Goal: Task Accomplishment & Management: Manage account settings

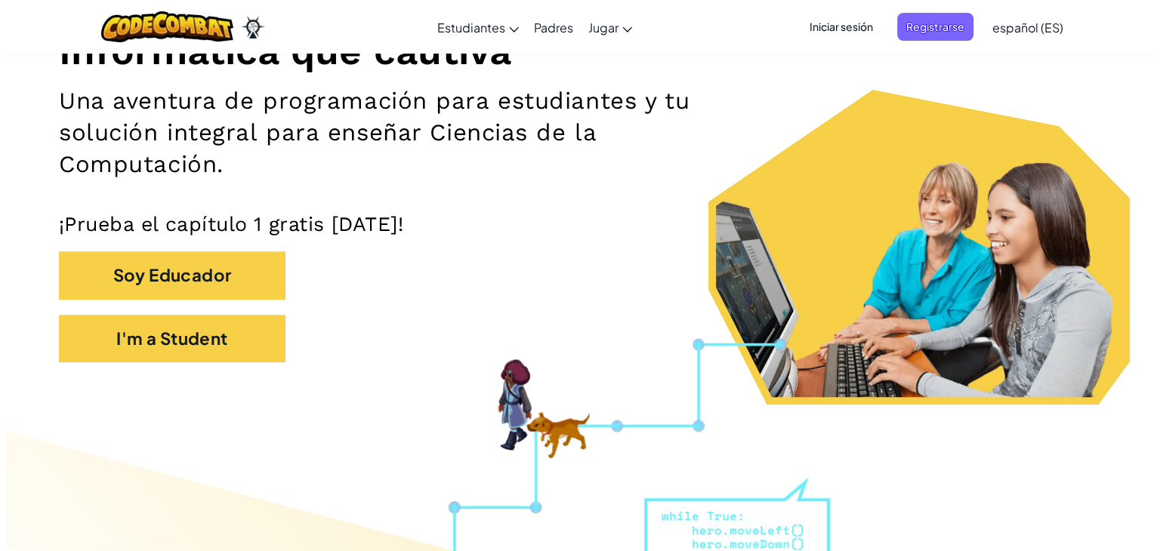
scroll to position [217, 0]
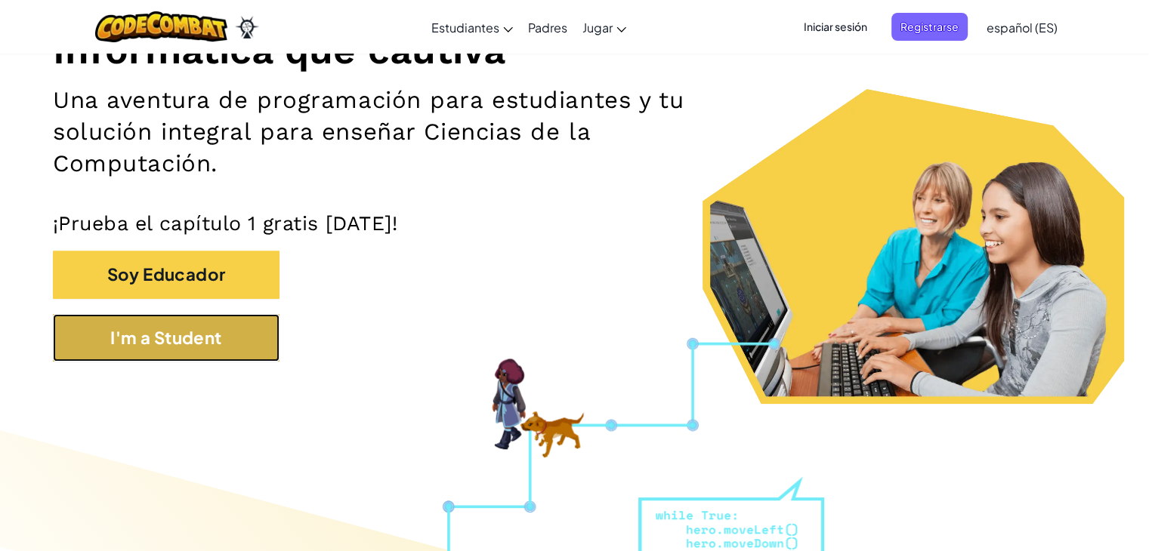
click at [115, 345] on button "I'm a Student" at bounding box center [166, 338] width 227 height 48
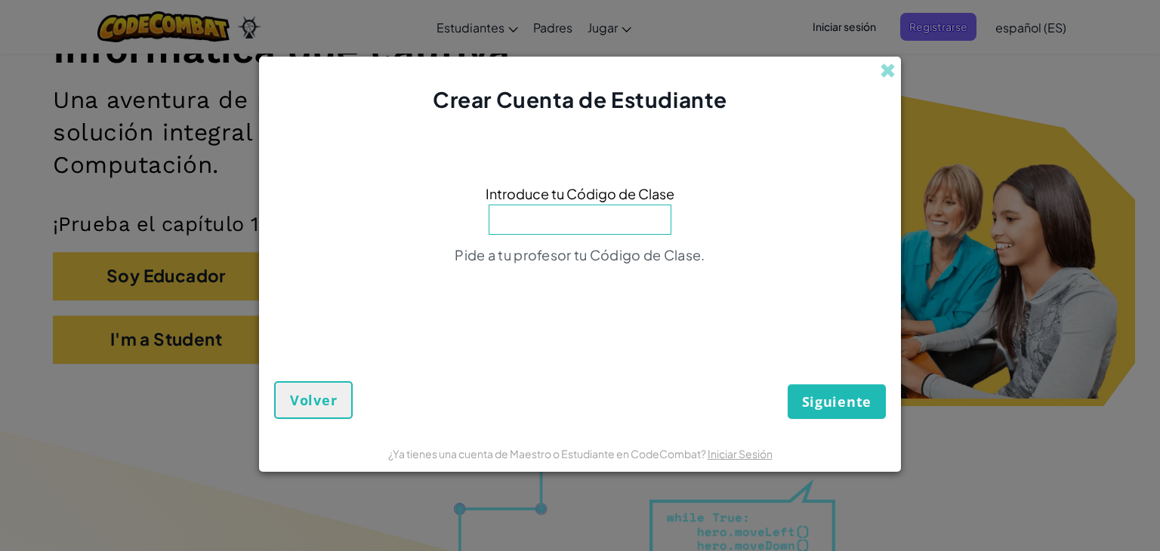
click at [577, 216] on input at bounding box center [580, 220] width 183 height 30
click at [888, 69] on span at bounding box center [888, 71] width 16 height 16
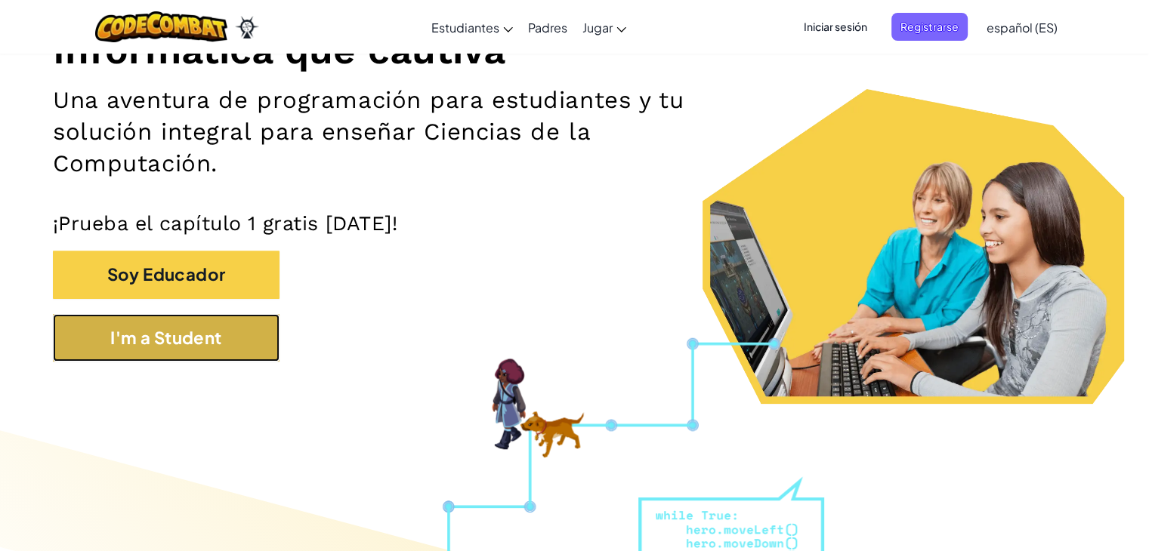
click at [133, 342] on button "I'm a Student" at bounding box center [166, 338] width 227 height 48
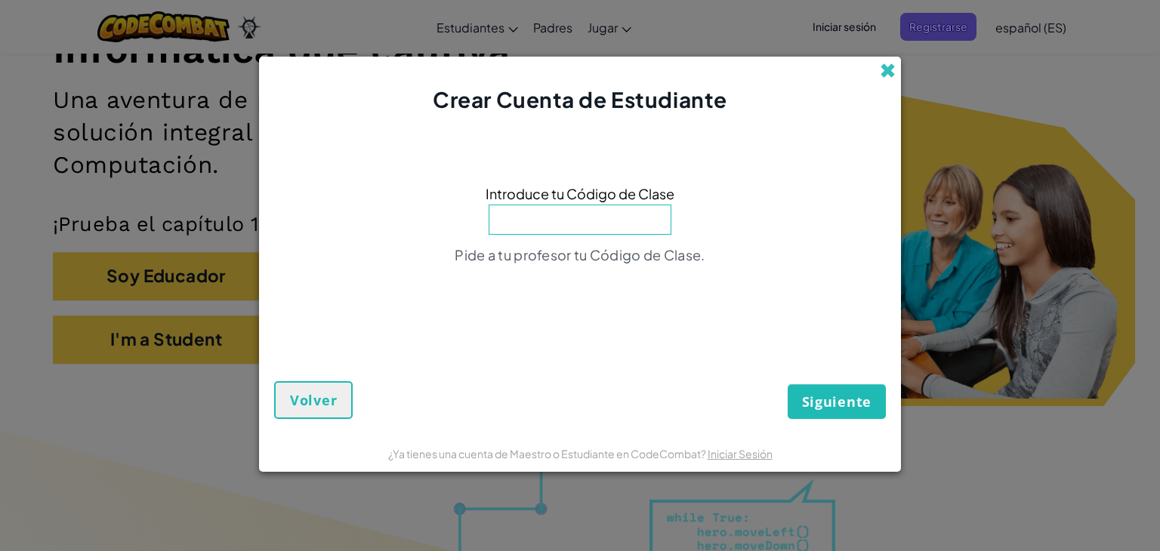
click at [892, 72] on span at bounding box center [888, 71] width 16 height 16
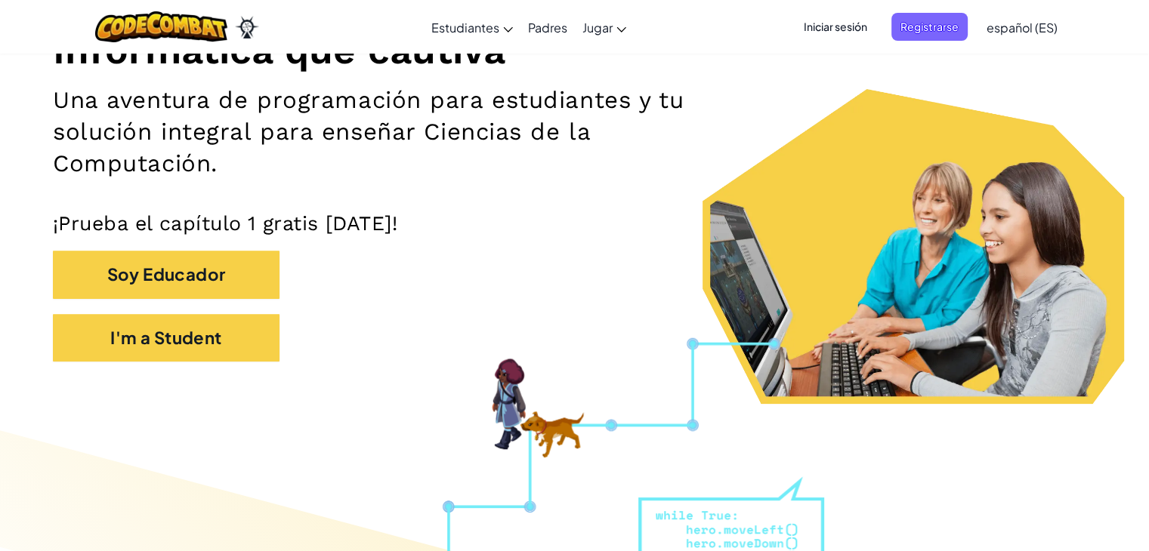
click at [855, 24] on span "Iniciar sesión" at bounding box center [835, 27] width 82 height 28
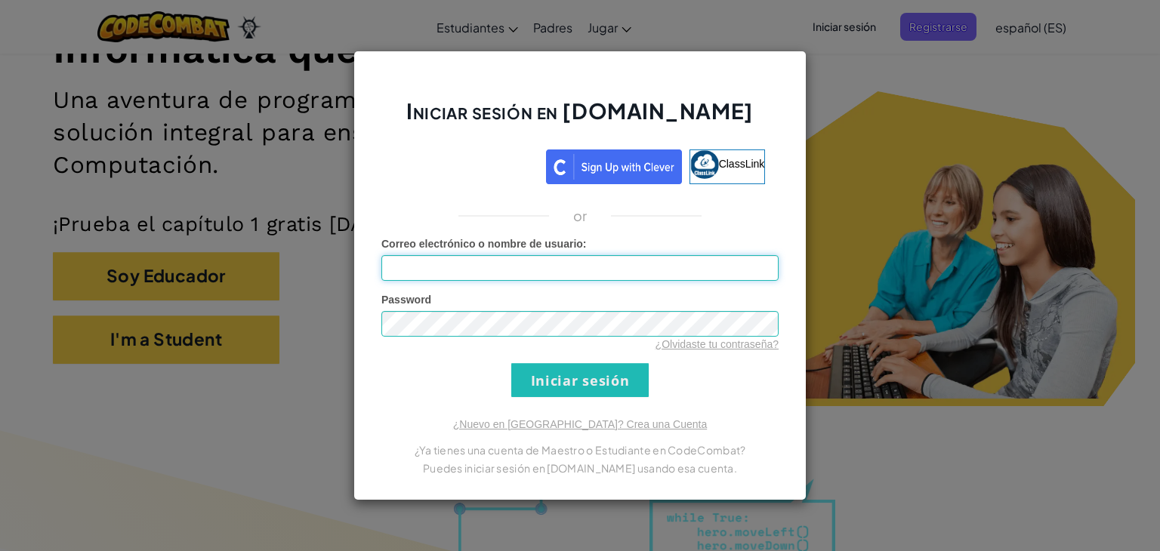
type input "[EMAIL_ADDRESS][DOMAIN_NAME]"
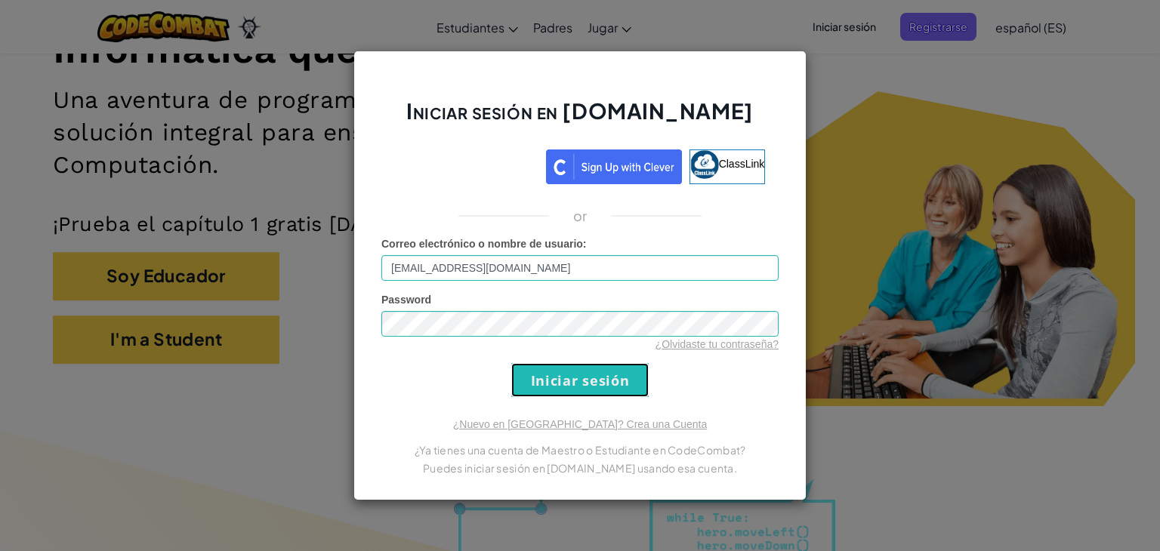
click at [527, 378] on input "Iniciar sesión" at bounding box center [579, 380] width 137 height 34
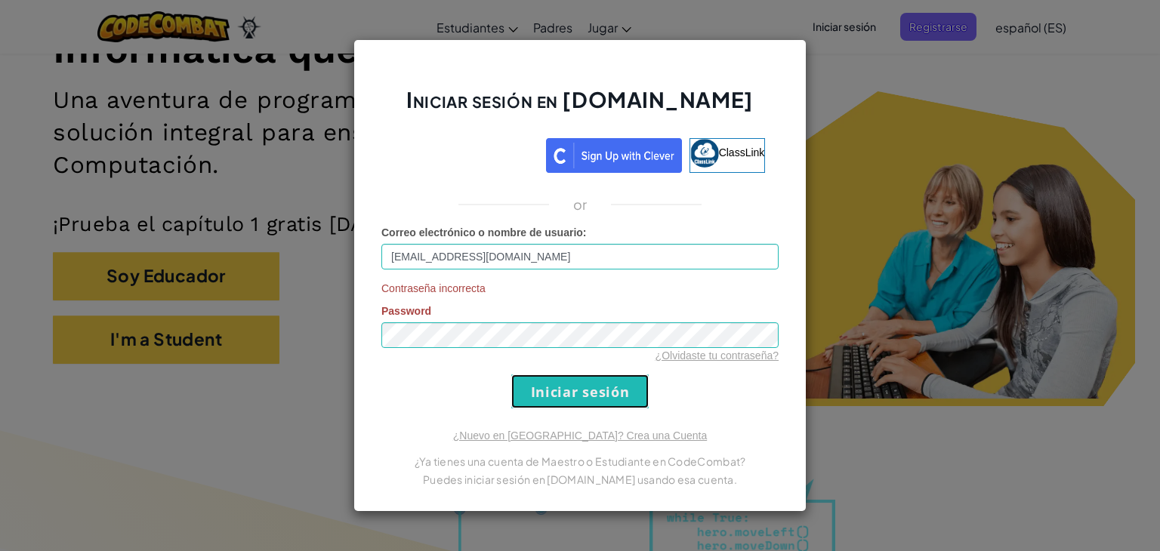
click at [637, 393] on input "Iniciar sesión" at bounding box center [579, 392] width 137 height 34
